Goal: Information Seeking & Learning: Find specific fact

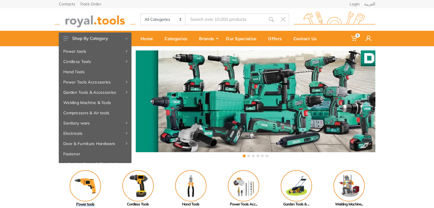
click at [80, 190] on img at bounding box center [85, 185] width 31 height 31
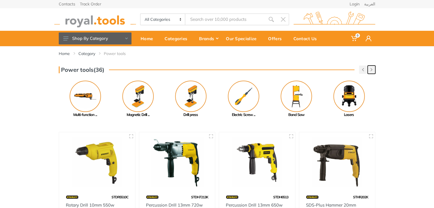
click at [370, 68] on icon "button" at bounding box center [371, 69] width 2 height 3
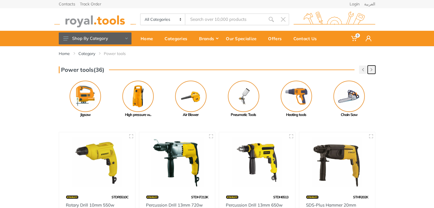
click at [369, 69] on button "button" at bounding box center [371, 70] width 8 height 8
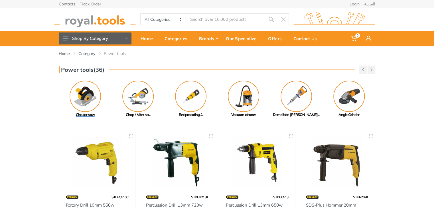
click at [85, 95] on img at bounding box center [85, 96] width 31 height 31
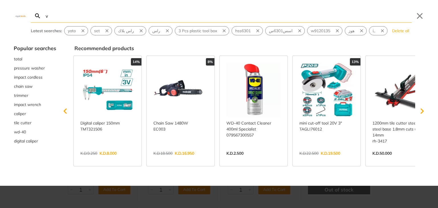
type input "vi"
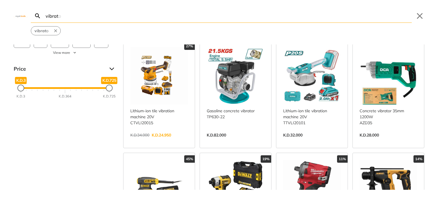
scroll to position [18, 0]
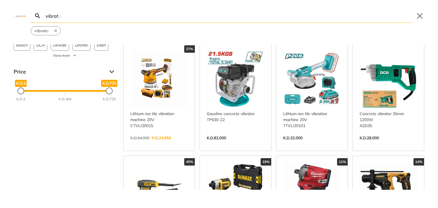
type input "vibrat"
click at [236, 144] on link "View more →" at bounding box center [236, 144] width 58 height 0
click at [247, 144] on link "View more →" at bounding box center [236, 144] width 58 height 0
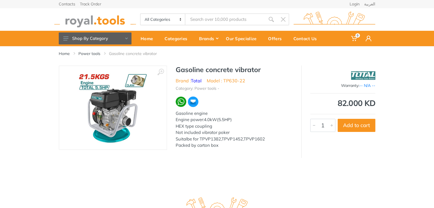
click at [71, 61] on div "Home Power tools Gasoline concrete vibrator" at bounding box center [216, 55] width 325 height 19
click at [79, 68] on div at bounding box center [112, 107] width 107 height 83
click at [119, 91] on img at bounding box center [113, 108] width 72 height 72
drag, startPoint x: 247, startPoint y: 80, endPoint x: 224, endPoint y: 82, distance: 23.1
click at [224, 82] on ul "Brand : Total Model : TP630-22" at bounding box center [234, 80] width 117 height 7
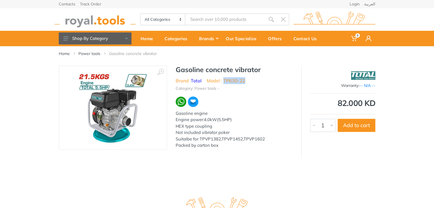
copy li "TP630-22"
click at [254, 95] on div "Gasoline concrete vibrator Brand : Total Model : TP630-22 Category: Power tools…" at bounding box center [234, 109] width 134 height 87
type input "vibrat"
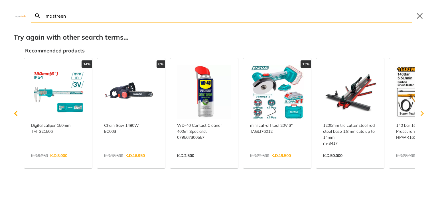
type input "mastreen"
click at [424, 113] on icon "Scroll right" at bounding box center [421, 113] width 3 height 5
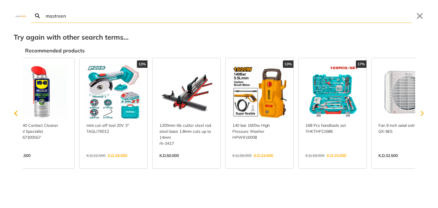
click at [424, 113] on icon "Scroll right" at bounding box center [421, 113] width 3 height 5
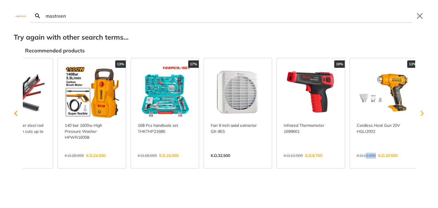
scroll to position [0, 336]
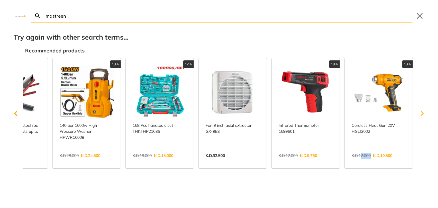
click at [424, 113] on icon "Scroll right" at bounding box center [421, 113] width 3 height 5
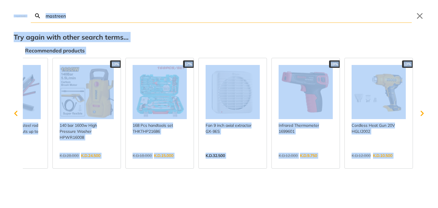
click at [79, 13] on input "mastreen" at bounding box center [227, 15] width 367 height 13
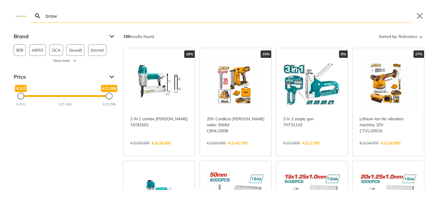
type input "brawy"
